Goal: Find contact information: Find contact information

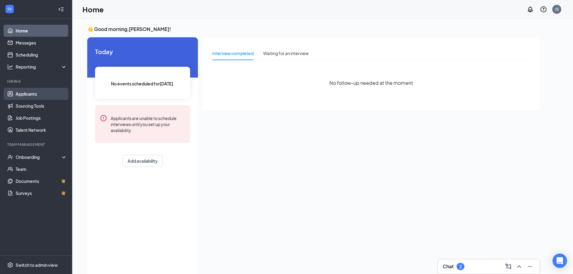
click at [44, 96] on link "Applicants" at bounding box center [41, 94] width 51 height 12
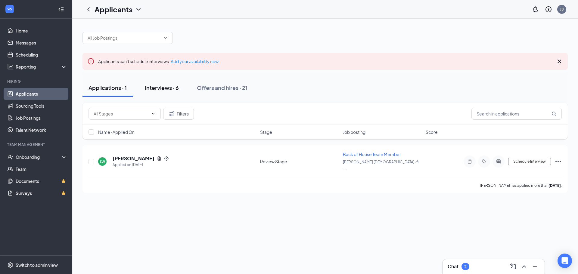
click at [169, 89] on div "Interviews · 6" at bounding box center [162, 88] width 34 height 8
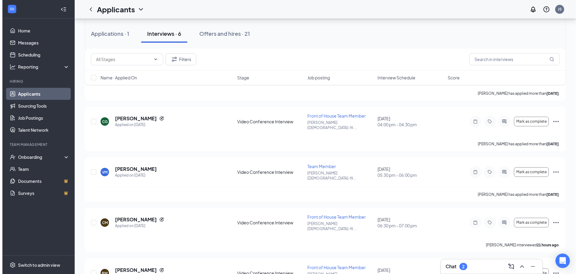
scroll to position [147, 0]
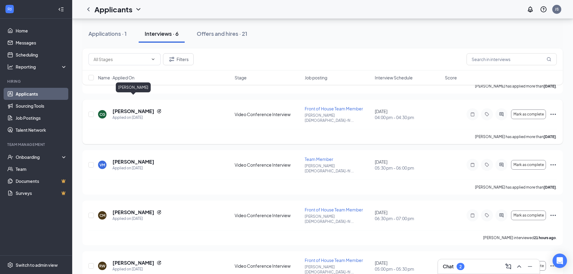
click at [142, 108] on h5 "[PERSON_NAME]" at bounding box center [134, 111] width 42 height 7
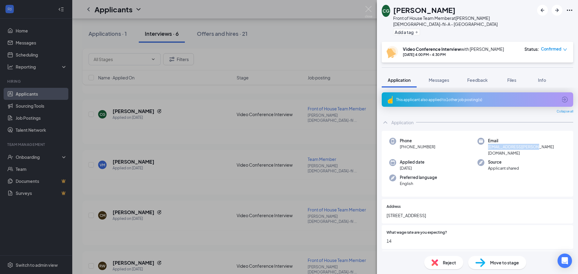
drag, startPoint x: 486, startPoint y: 140, endPoint x: 548, endPoint y: 139, distance: 62.3
click at [304, 140] on div "Email [EMAIL_ADDRESS][PERSON_NAME][DOMAIN_NAME]" at bounding box center [521, 147] width 88 height 18
copy span "[EMAIL_ADDRESS][PERSON_NAME][DOMAIN_NAME]"
